Goal: Information Seeking & Learning: Check status

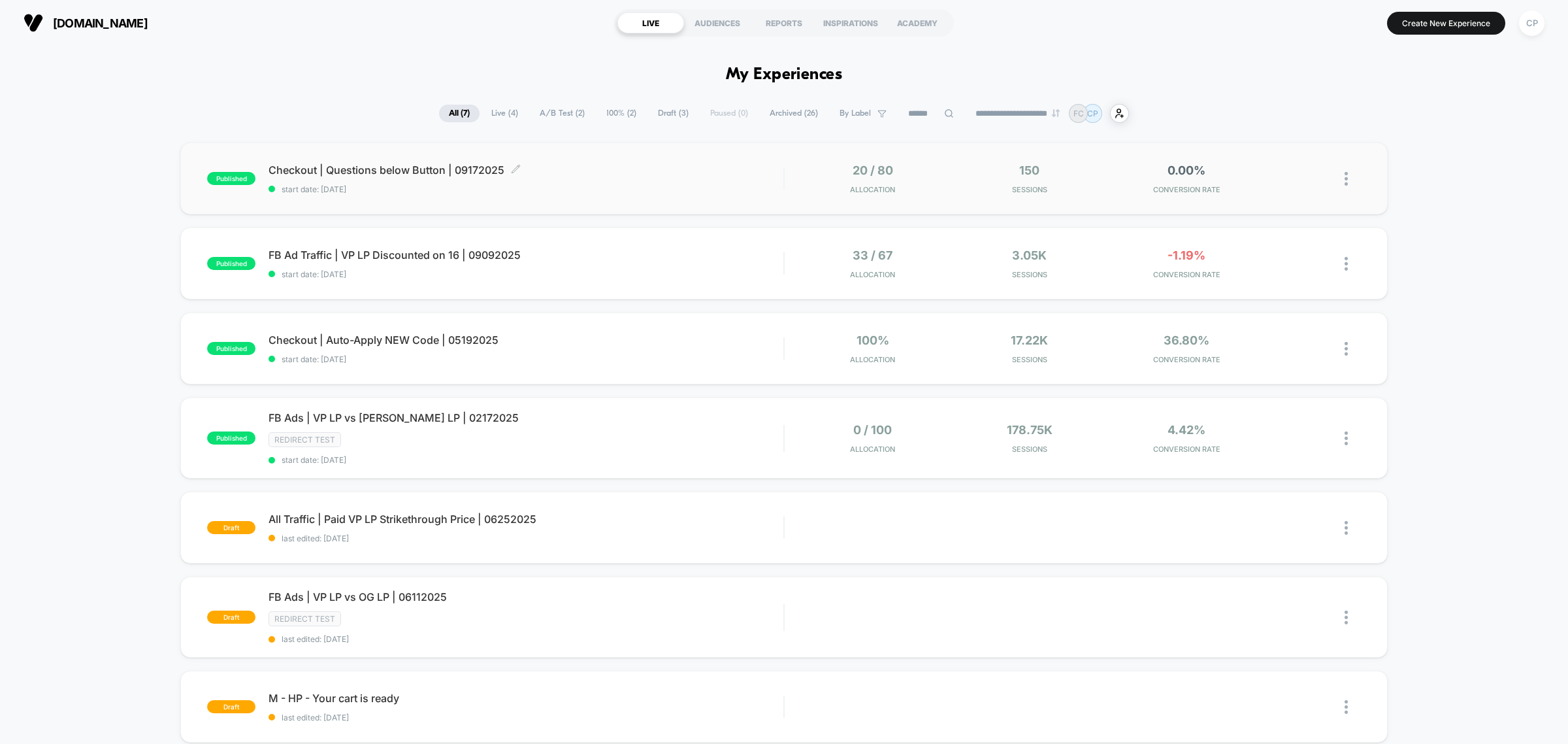
click at [422, 179] on div "Checkout | Questions below Button | 09172025 Click to edit experience details C…" at bounding box center [526, 179] width 515 height 31
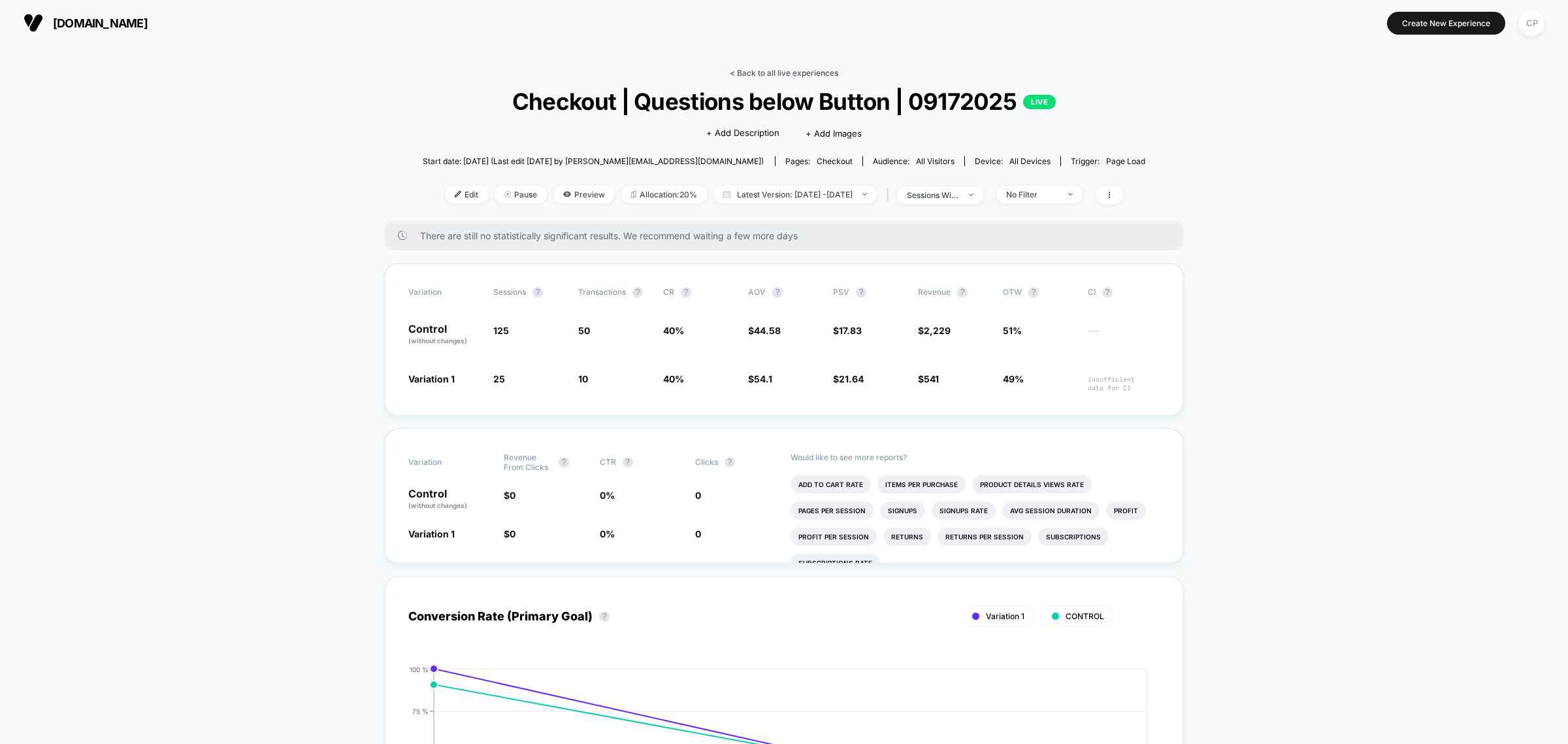
click at [793, 73] on link "< Back to all live experiences" at bounding box center [784, 73] width 108 height 10
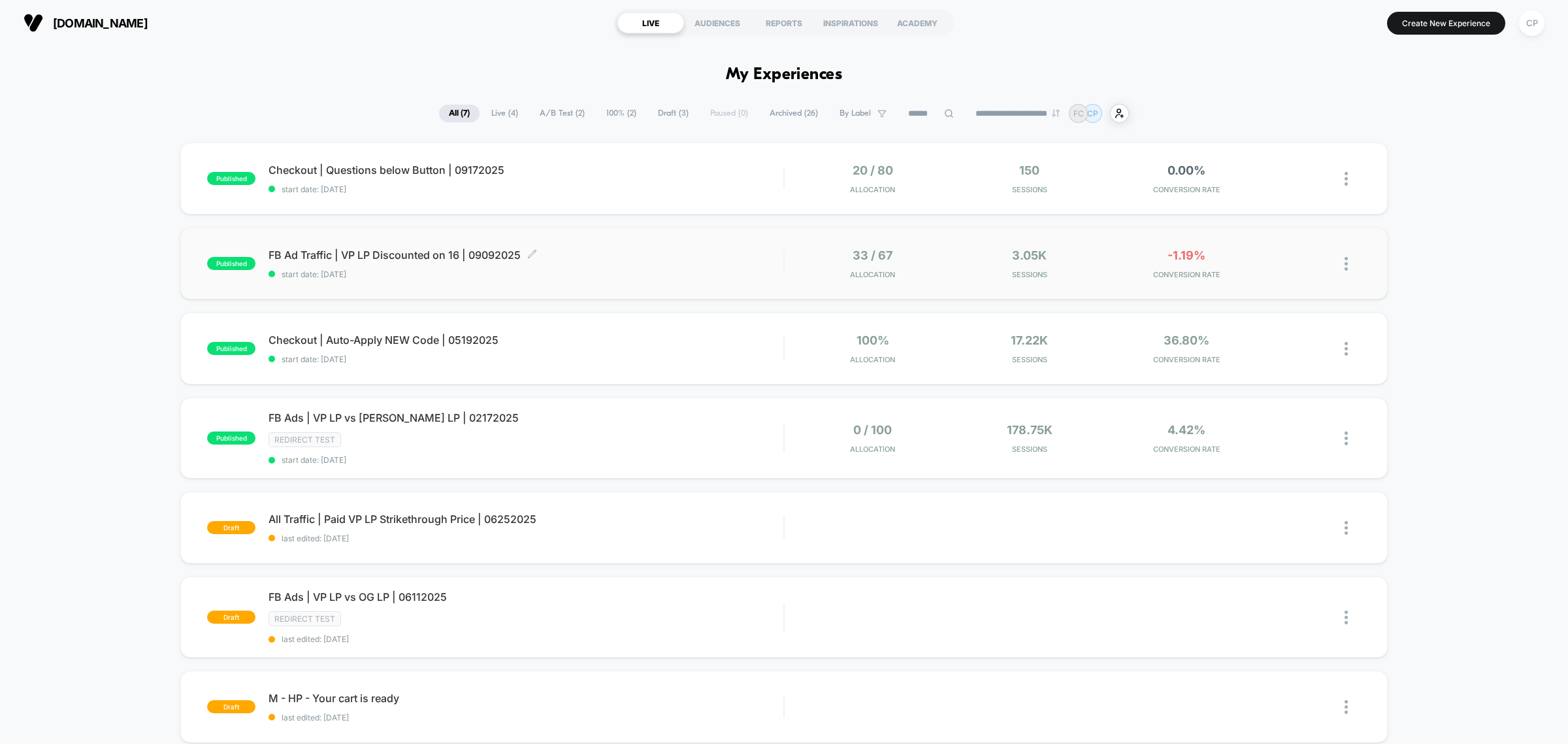
click at [351, 263] on div "FB Ad Traffic | VP LP Discounted on 16 | 09092025 Click to edit experience deta…" at bounding box center [526, 263] width 515 height 31
